Goal: Task Accomplishment & Management: Use online tool/utility

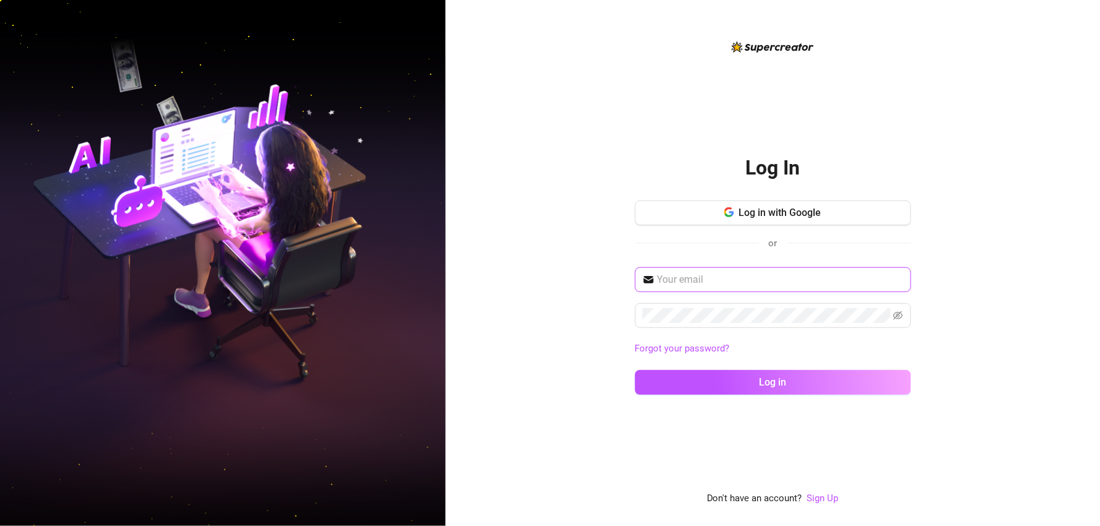
click at [798, 284] on input "text" at bounding box center [781, 279] width 246 height 15
type input "[EMAIL_ADDRESS][DOMAIN_NAME]"
click at [635, 370] on button "Log in" at bounding box center [773, 382] width 276 height 25
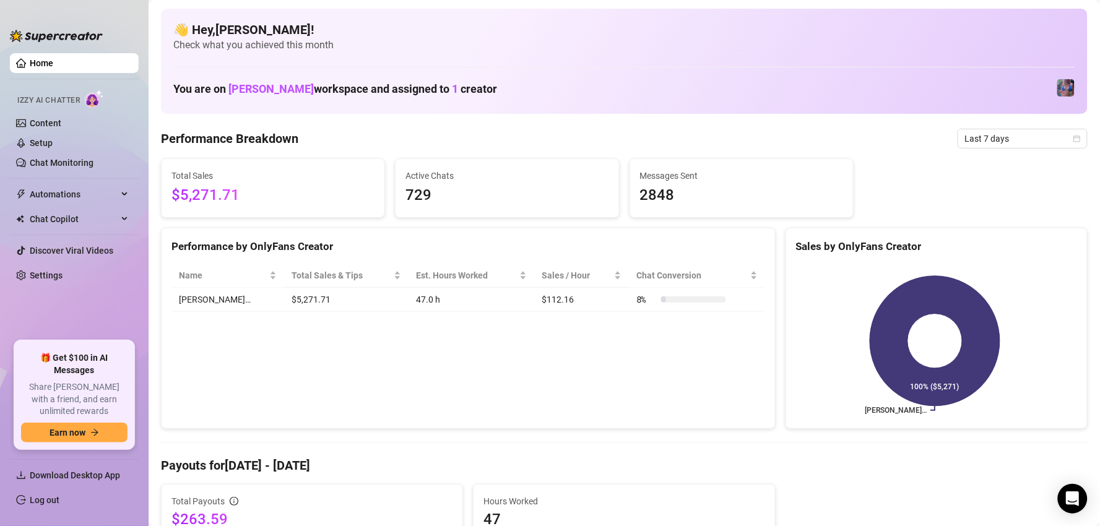
click at [622, 134] on div "Performance Breakdown Last 7 days" at bounding box center [624, 139] width 927 height 20
click at [686, 46] on span "Check what you achieved this month" at bounding box center [624, 45] width 902 height 14
